Goal: Information Seeking & Learning: Learn about a topic

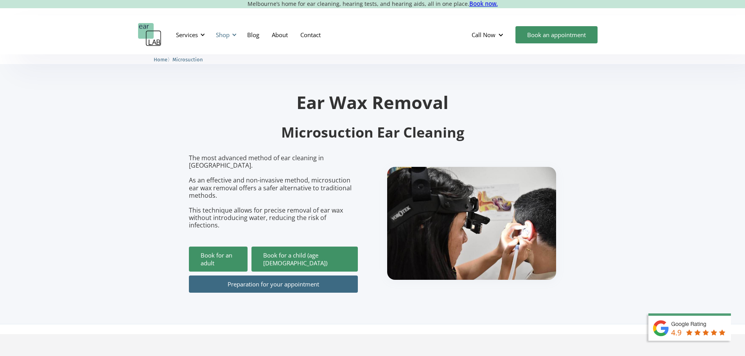
click at [230, 37] on div "Shop" at bounding box center [223, 35] width 14 height 8
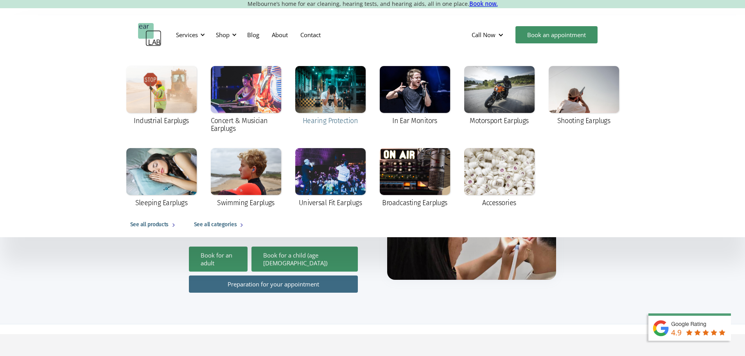
click at [327, 97] on div at bounding box center [330, 89] width 70 height 47
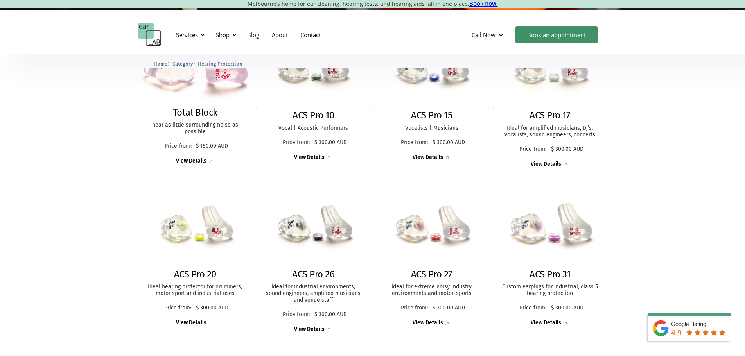
scroll to position [235, 0]
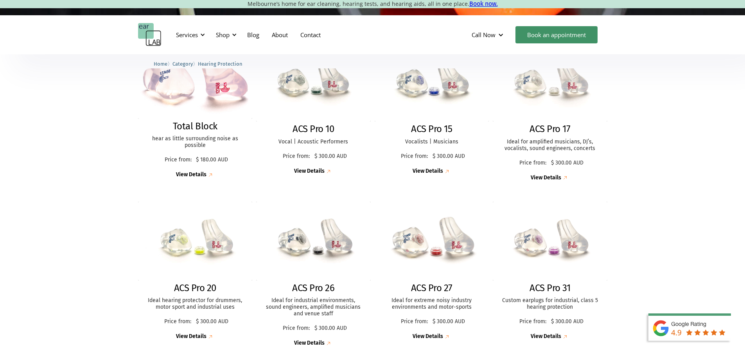
click at [436, 252] on img at bounding box center [432, 241] width 126 height 86
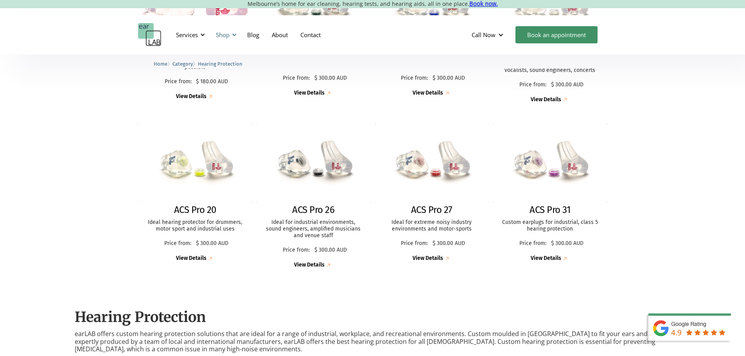
click at [232, 34] on div at bounding box center [234, 34] width 5 height 5
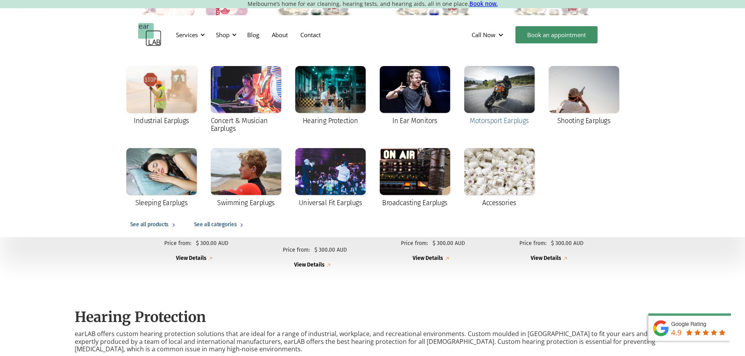
click at [512, 96] on div at bounding box center [499, 89] width 70 height 47
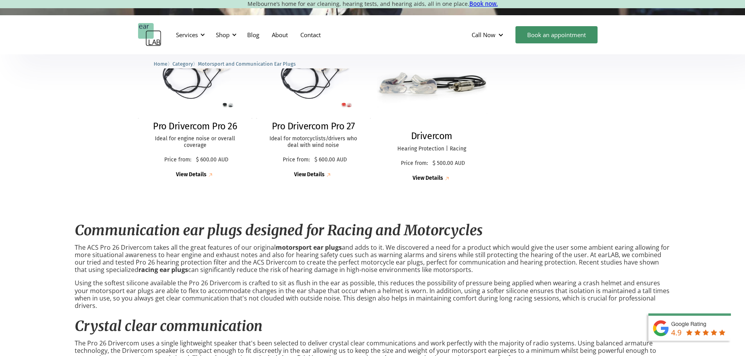
scroll to position [196, 0]
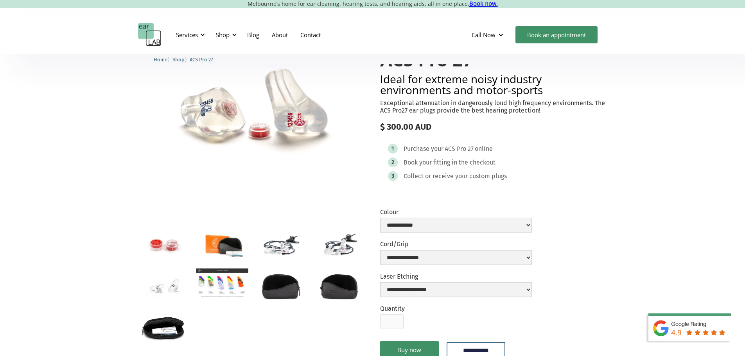
scroll to position [39, 0]
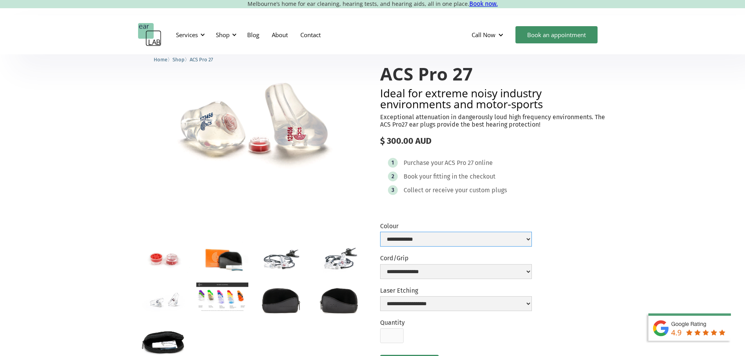
click at [462, 247] on select "**********" at bounding box center [456, 239] width 152 height 15
click at [465, 247] on select "**********" at bounding box center [456, 239] width 152 height 15
click at [221, 300] on img "open lightbox" at bounding box center [222, 297] width 52 height 29
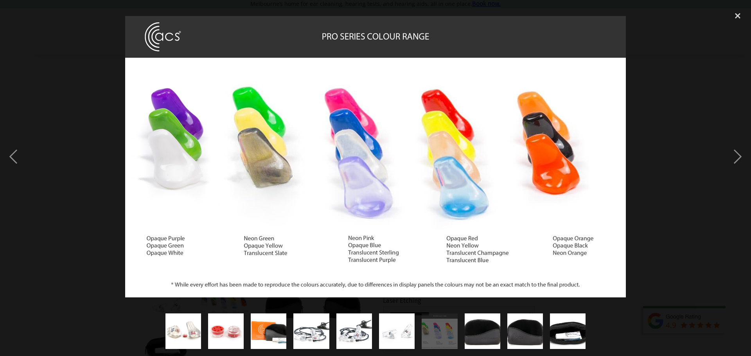
click at [694, 100] on div at bounding box center [375, 156] width 751 height 299
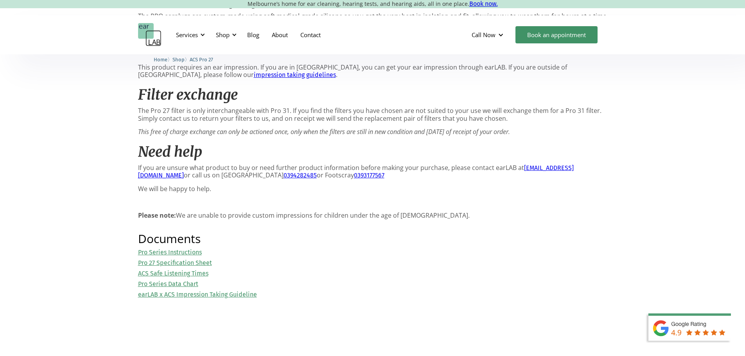
scroll to position [743, 0]
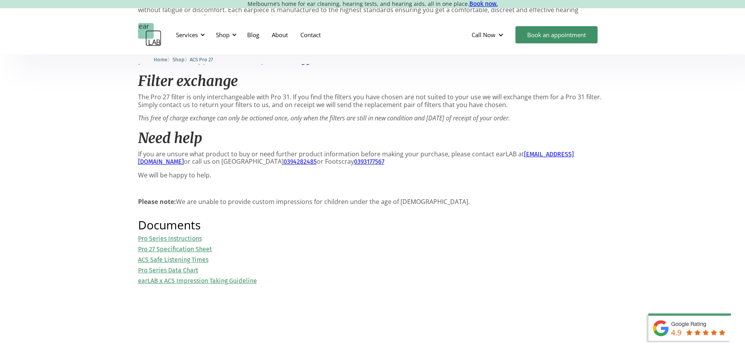
click at [189, 253] on link "Pro 27 Specification Sheet" at bounding box center [175, 249] width 74 height 7
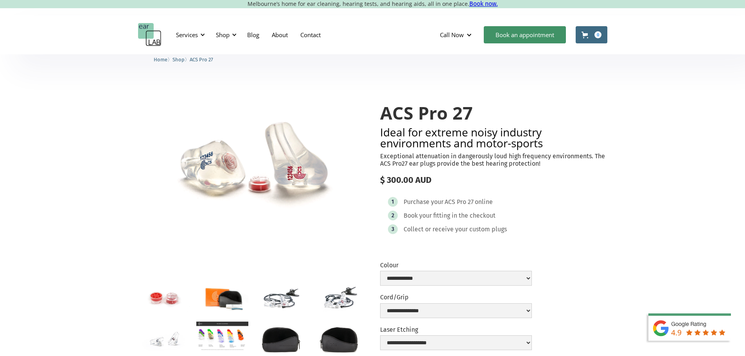
scroll to position [743, 0]
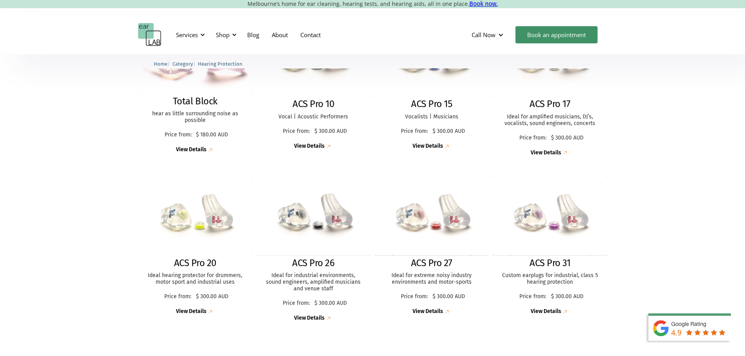
scroll to position [274, 0]
